Goal: Find specific page/section: Find specific page/section

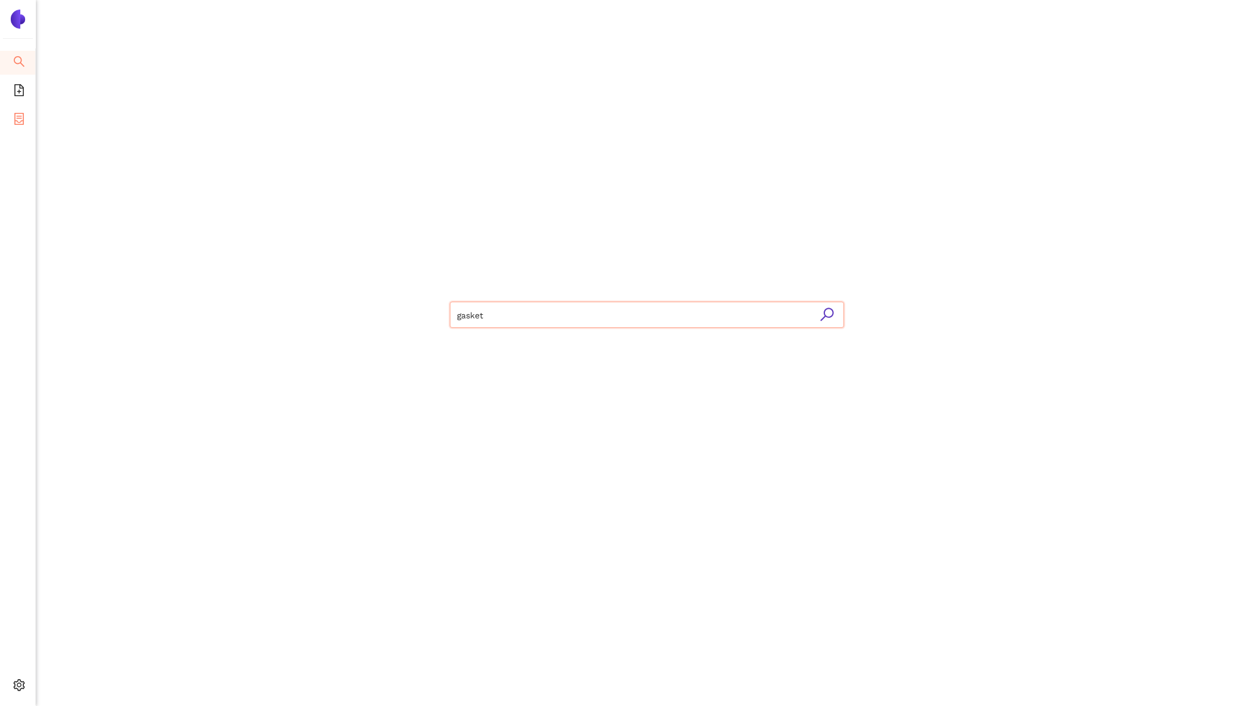
click at [17, 113] on icon "container" at bounding box center [19, 119] width 10 height 12
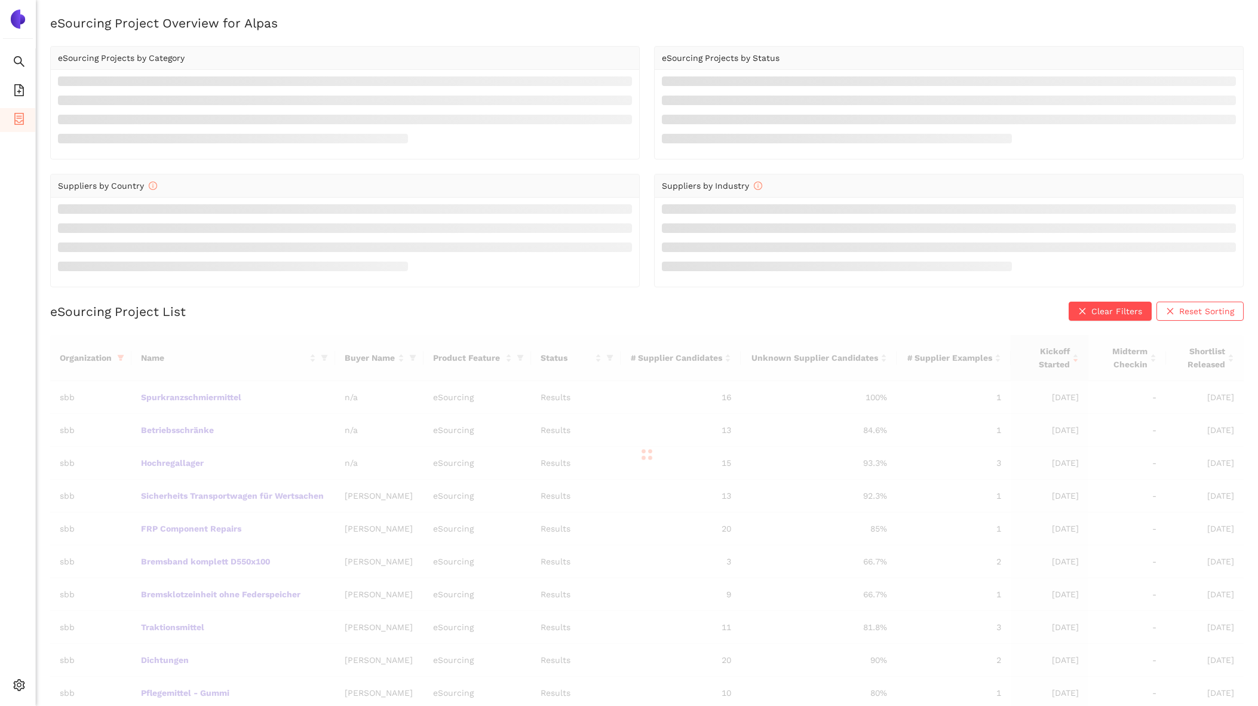
click at [120, 354] on div at bounding box center [647, 454] width 1194 height 239
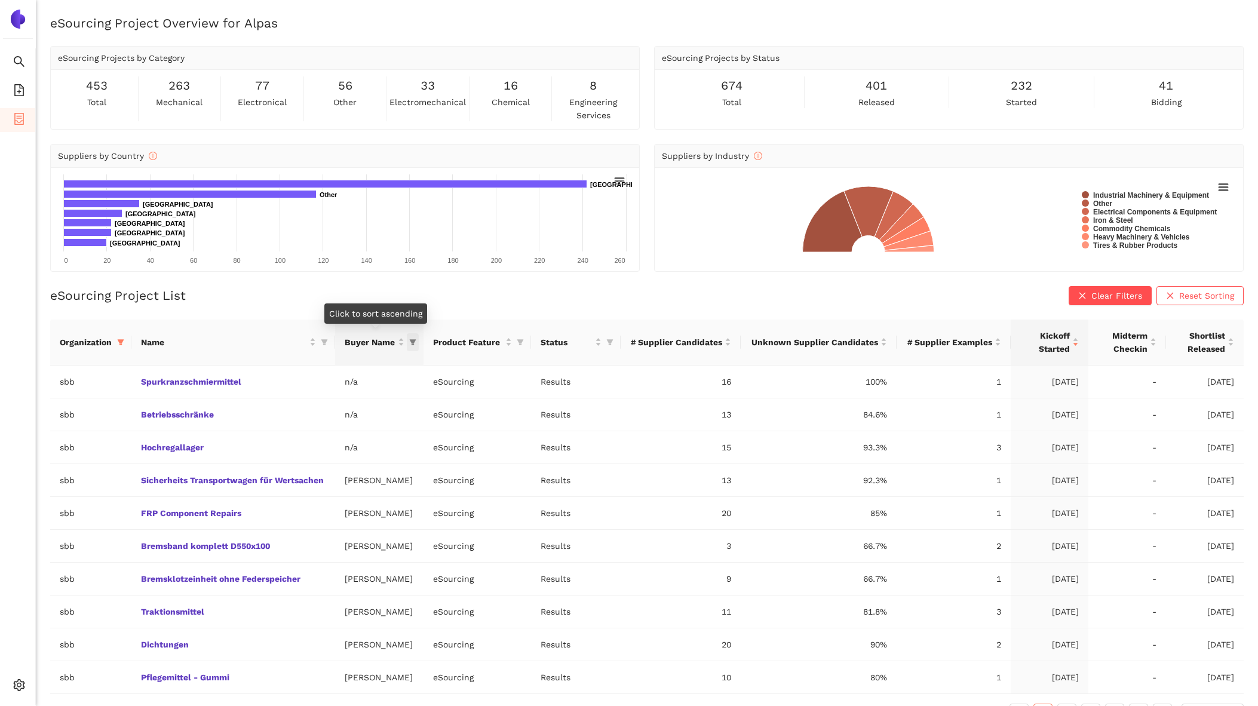
click at [416, 341] on icon "filter" at bounding box center [412, 342] width 7 height 7
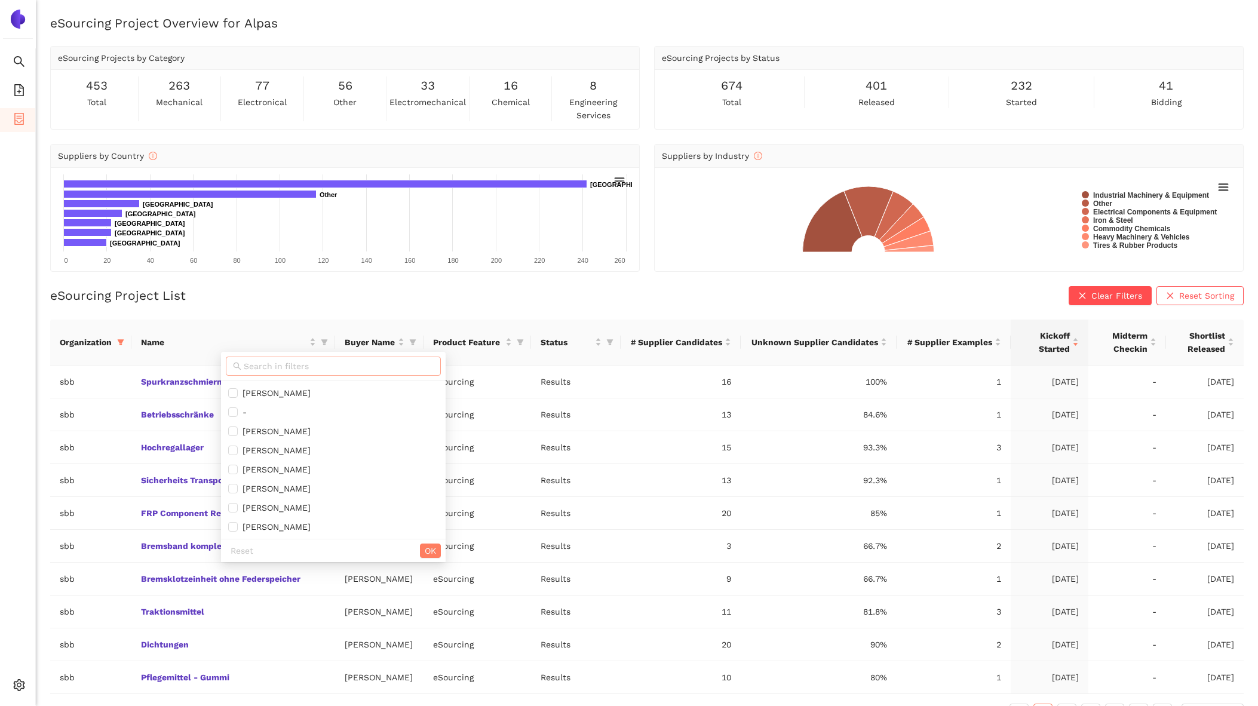
click at [289, 364] on input "text" at bounding box center [339, 366] width 190 height 13
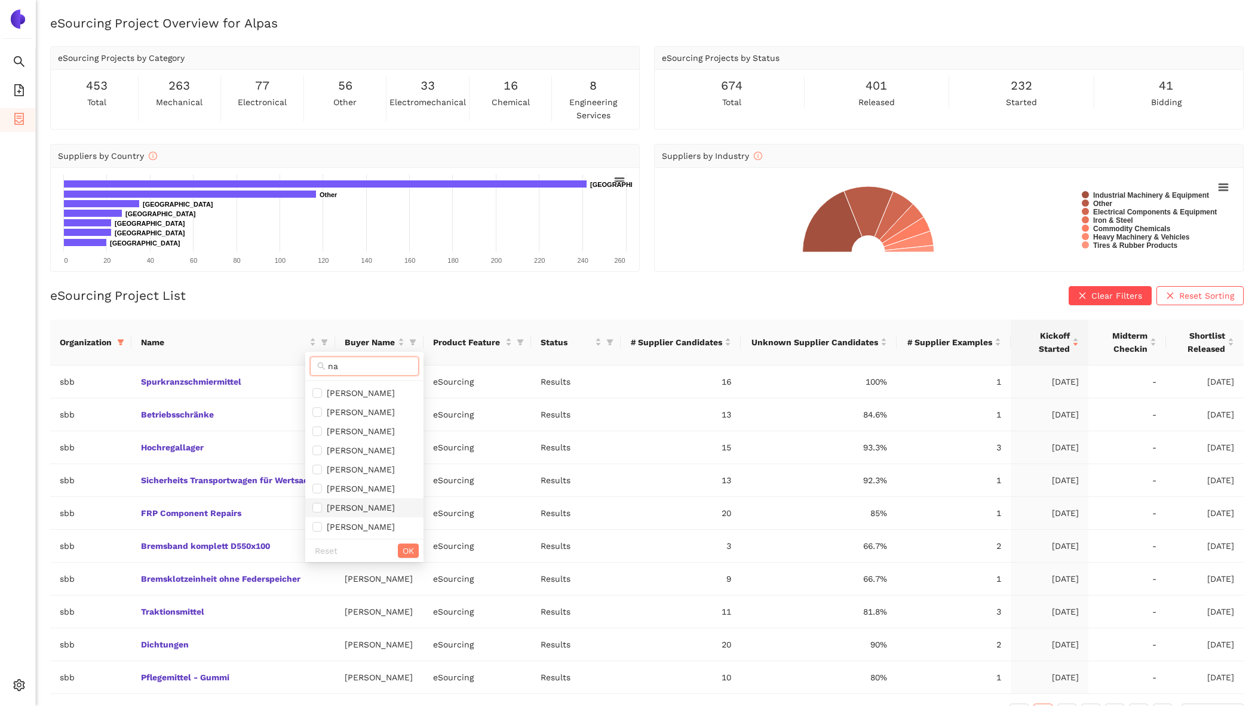
scroll to position [241, 0]
type input "na"
click at [544, 295] on div "eSourcing Project List Clear Filters Reset Sorting" at bounding box center [647, 295] width 1194 height 19
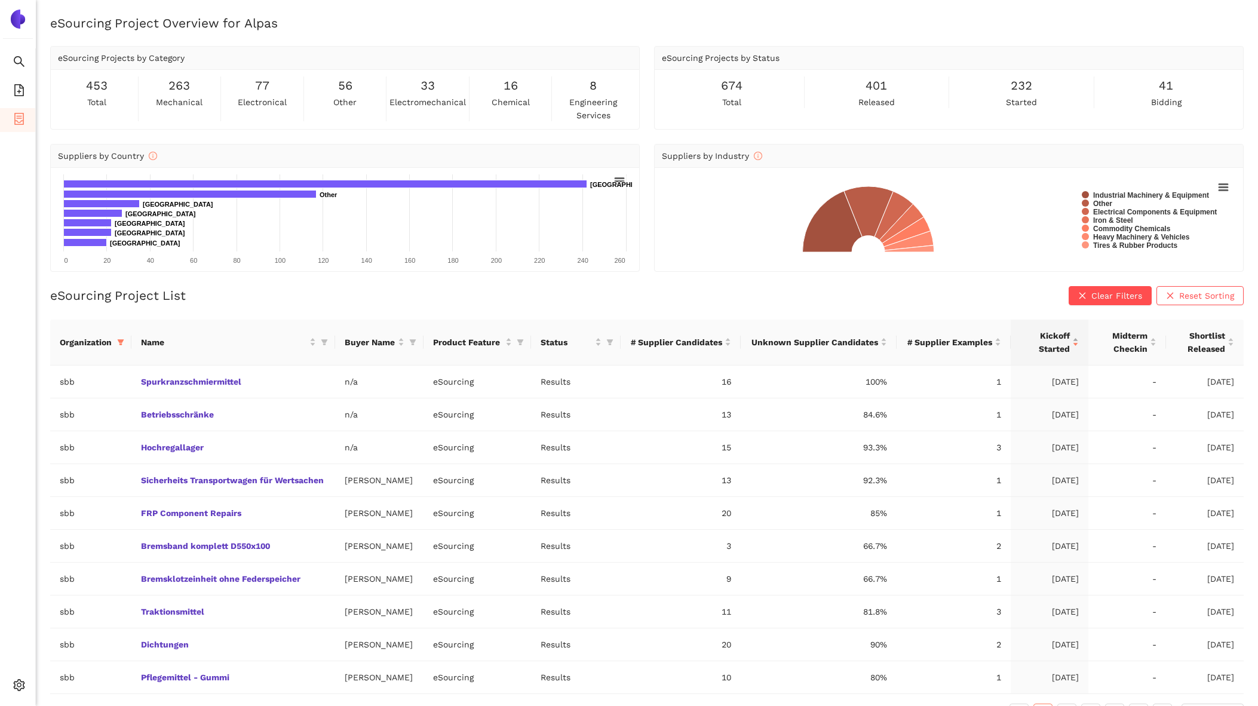
click at [1073, 341] on div "Kickoff Started" at bounding box center [1050, 342] width 59 height 26
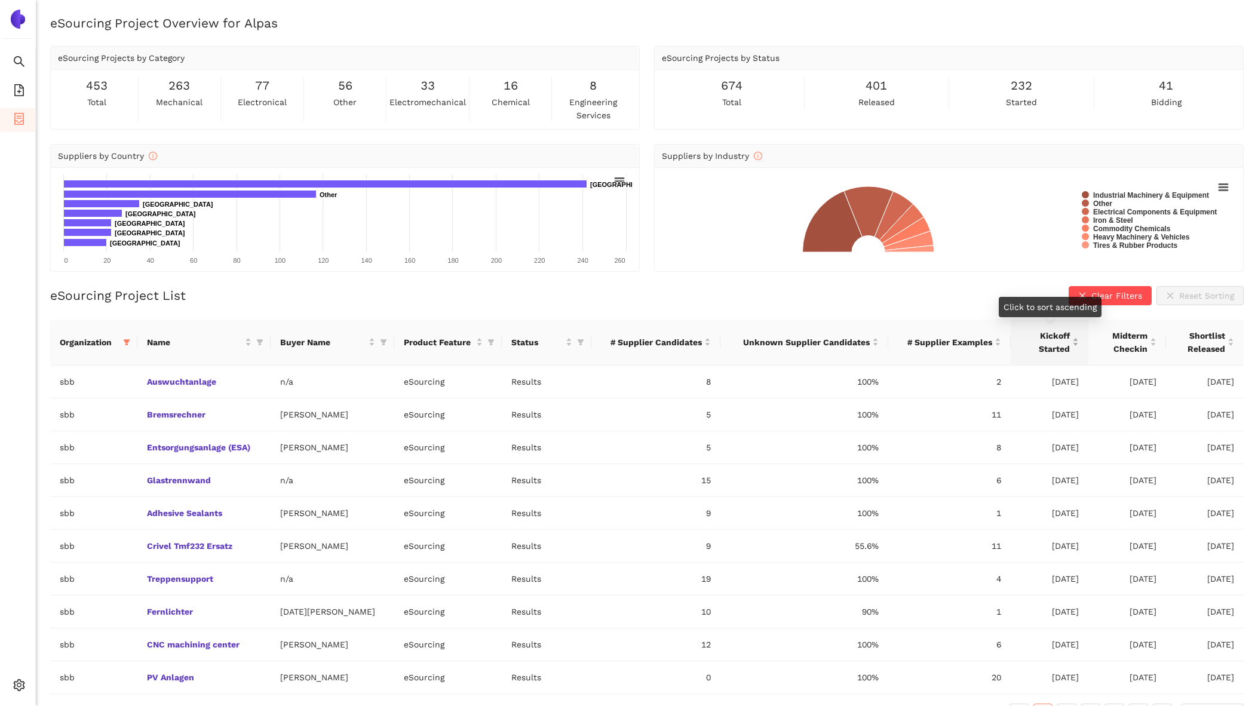
click at [1073, 341] on div "Kickoff Started" at bounding box center [1050, 342] width 59 height 26
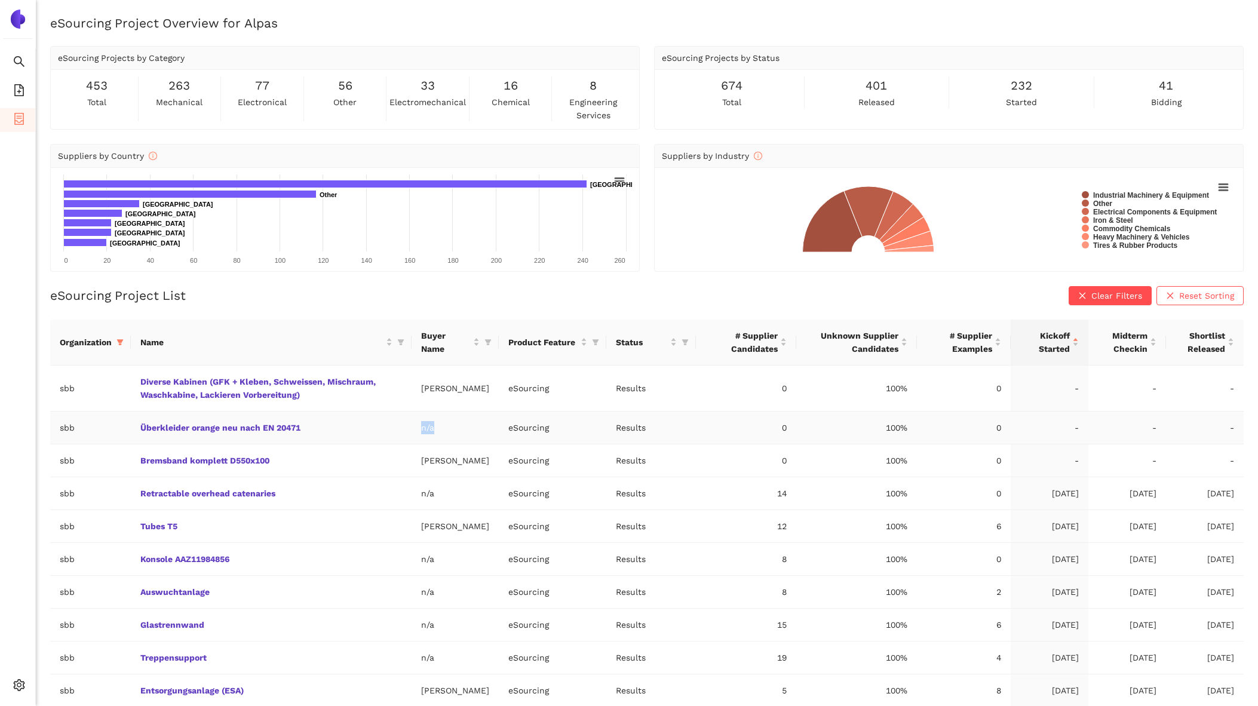
drag, startPoint x: 442, startPoint y: 428, endPoint x: 408, endPoint y: 427, distance: 33.5
click at [408, 428] on tr "sbb Überkleider orange neu nach EN 20471 n/a eSourcing Results 0 100% 0 - - -" at bounding box center [647, 428] width 1194 height 33
click at [430, 427] on td "n/a" at bounding box center [456, 428] width 88 height 33
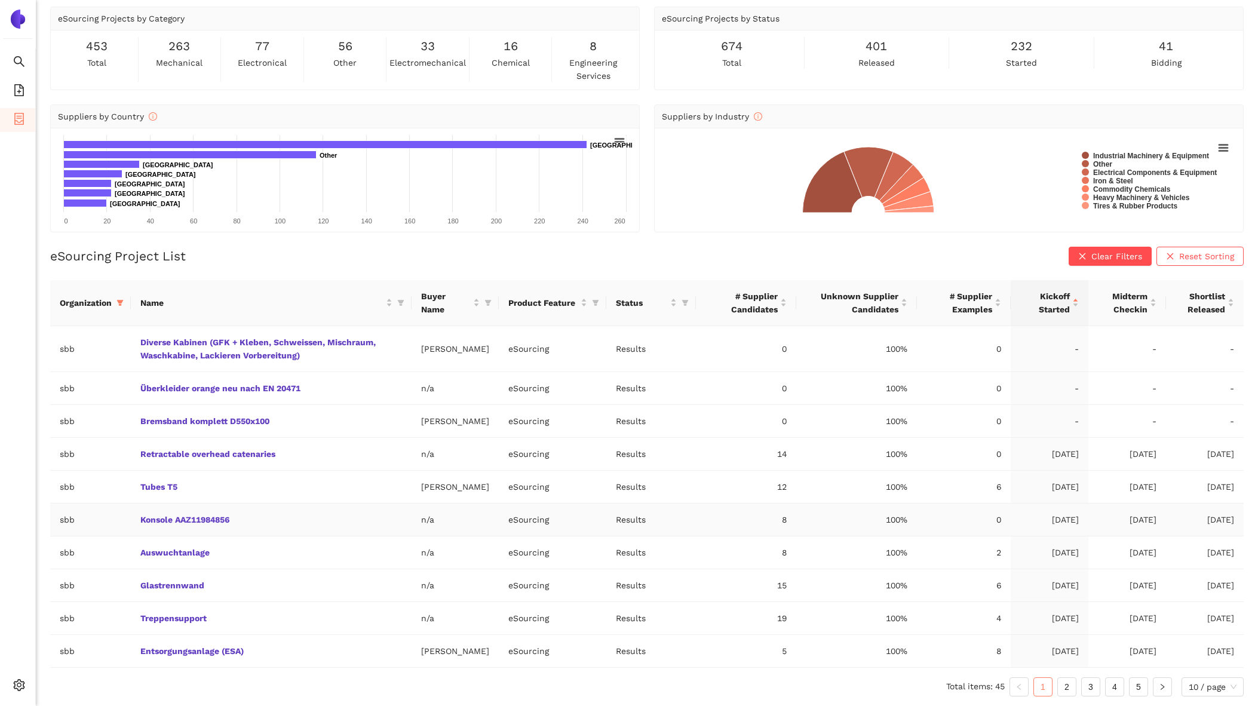
scroll to position [50, 0]
click at [102, 375] on td "sbb" at bounding box center [90, 388] width 81 height 33
drag, startPoint x: 102, startPoint y: 375, endPoint x: 436, endPoint y: 373, distance: 334.0
click at [436, 373] on tr "sbb Überkleider orange neu nach EN 20471 n/a eSourcing Results 0 100% 0 - - -" at bounding box center [647, 388] width 1194 height 33
click at [480, 378] on td "n/a" at bounding box center [456, 388] width 88 height 33
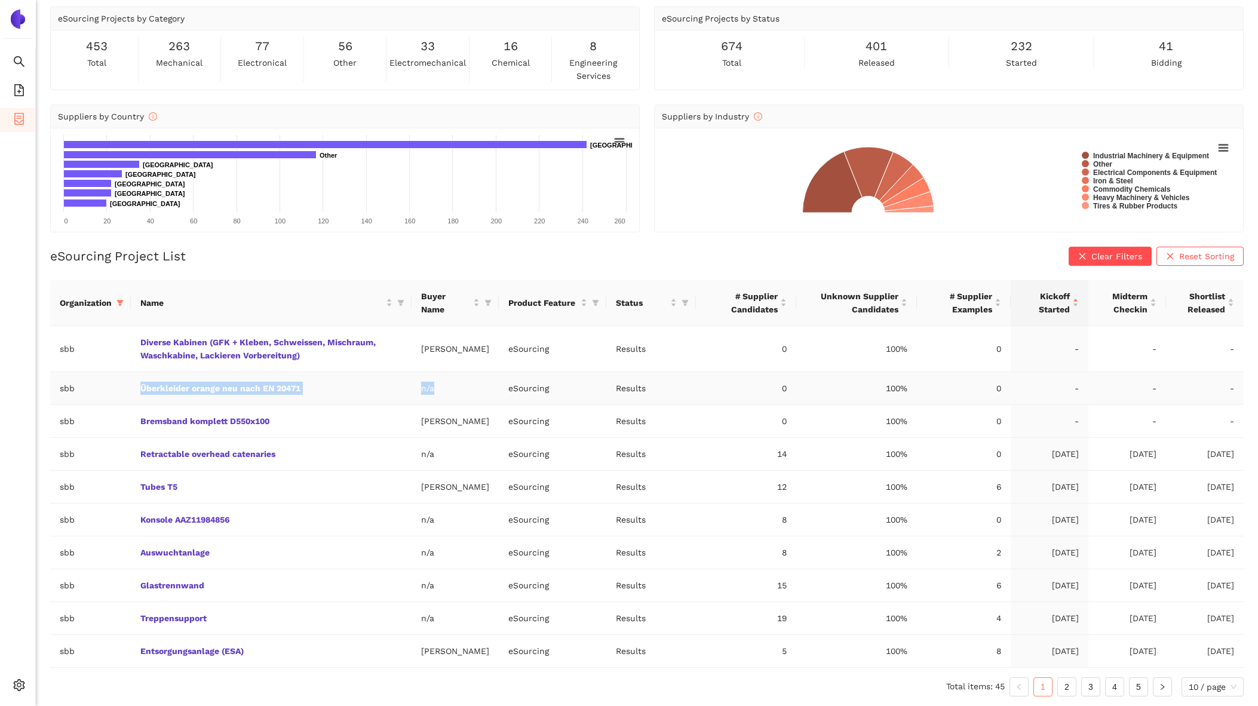
drag, startPoint x: 444, startPoint y: 378, endPoint x: 135, endPoint y: 374, distance: 308.9
click at [135, 374] on tr "sbb Überkleider orange neu nach EN 20471 n/a eSourcing Results 0 100% 0 - - -" at bounding box center [647, 388] width 1194 height 33
click at [20, 60] on icon "search" at bounding box center [19, 61] width 11 height 11
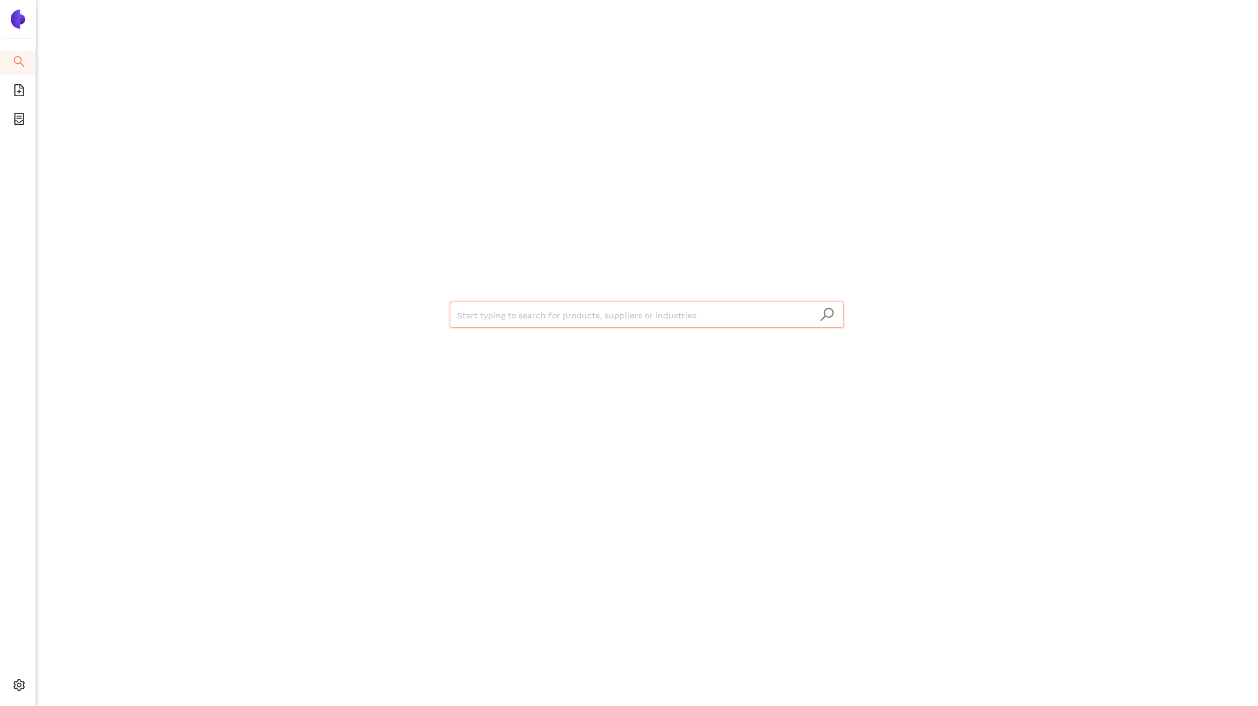
click at [513, 323] on input "search" at bounding box center [647, 315] width 380 height 26
click at [567, 252] on div "Start typing to search for products, suppliers or industries" at bounding box center [647, 313] width 717 height 627
click at [8, 118] on li "eSourcing Projects" at bounding box center [17, 120] width 35 height 24
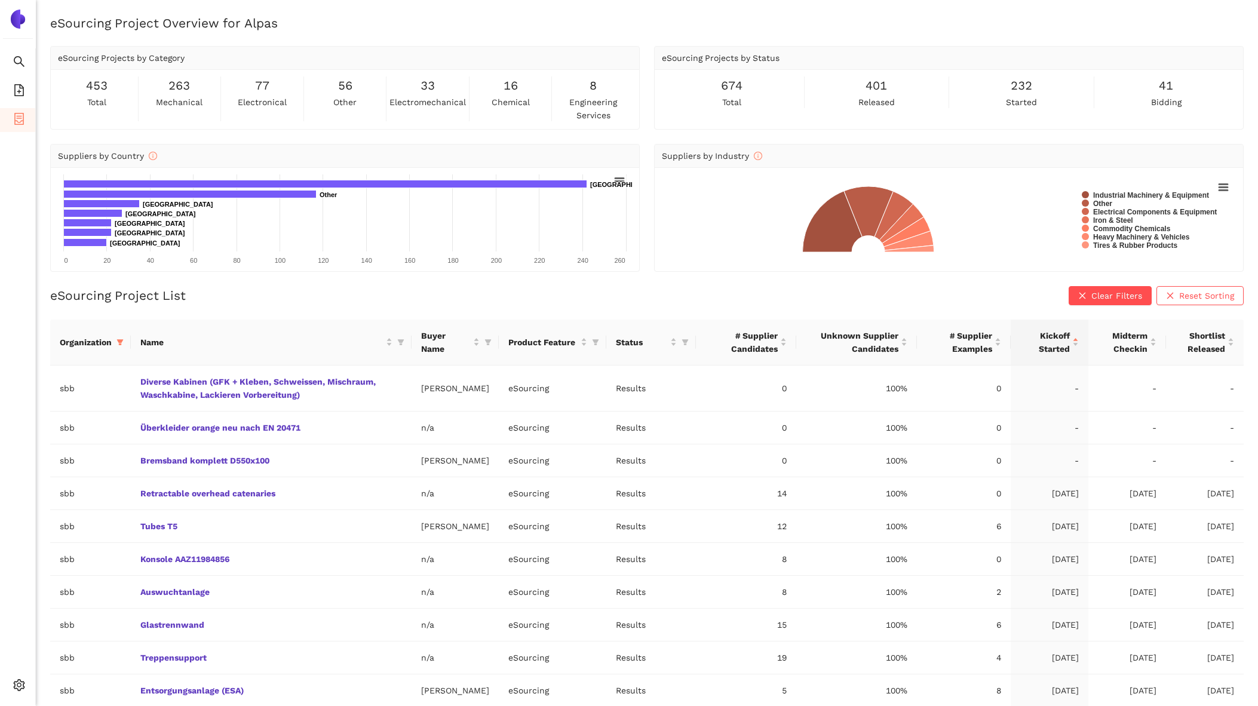
click at [20, 664] on ul "Search eSourcing Templates eSourcing Projects Settings" at bounding box center [18, 376] width 36 height 657
click at [19, 675] on span "setting" at bounding box center [19, 687] width 12 height 24
click at [69, 595] on span "Internal Area" at bounding box center [86, 600] width 53 height 10
